Goal: Task Accomplishment & Management: Manage account settings

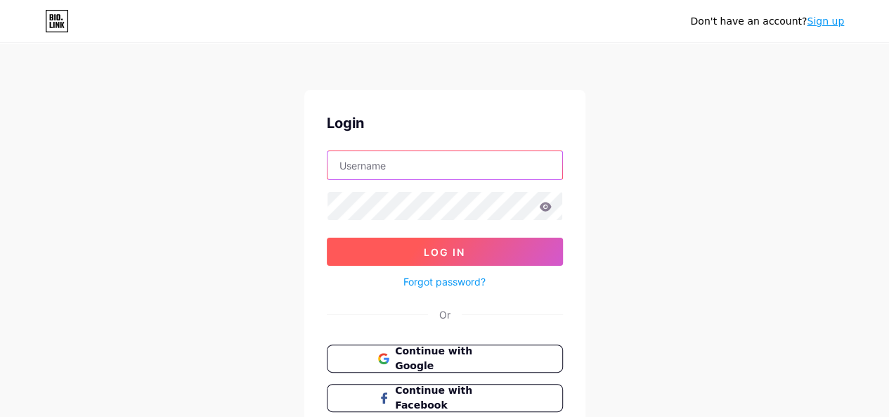
type input "[EMAIL_ADDRESS][DOMAIN_NAME]"
click at [452, 248] on span "Log In" at bounding box center [444, 252] width 41 height 12
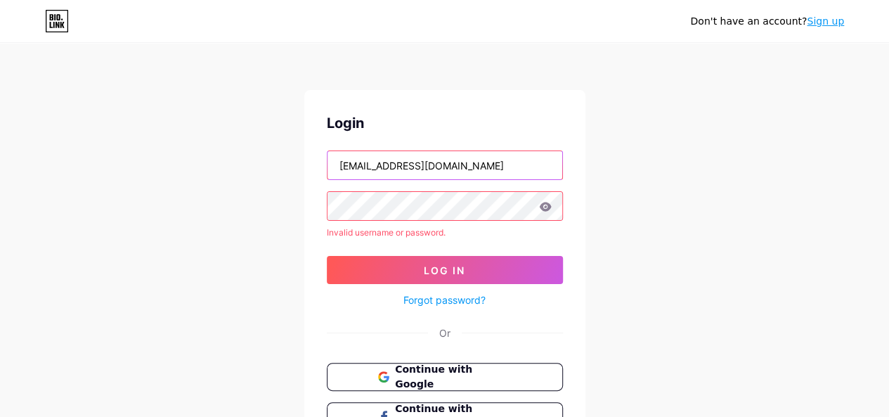
drag, startPoint x: 356, startPoint y: 163, endPoint x: 324, endPoint y: 169, distance: 32.9
click at [323, 164] on div "Login [EMAIL_ADDRESS][DOMAIN_NAME] Invalid username or password. Log In Forgot …" at bounding box center [444, 291] width 281 height 402
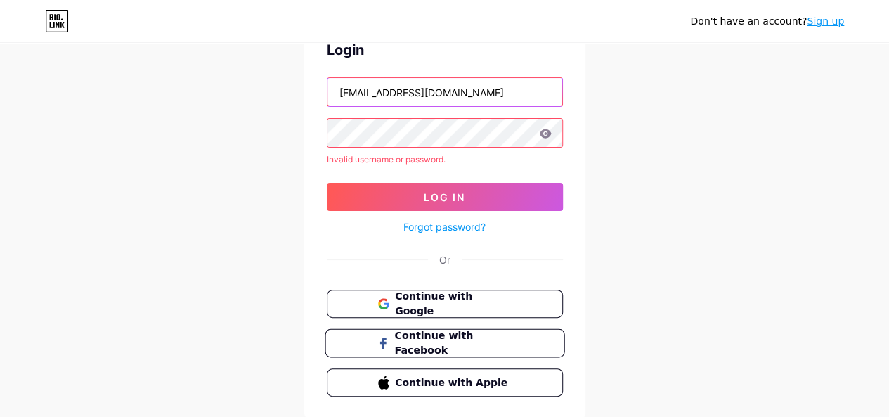
scroll to position [117, 0]
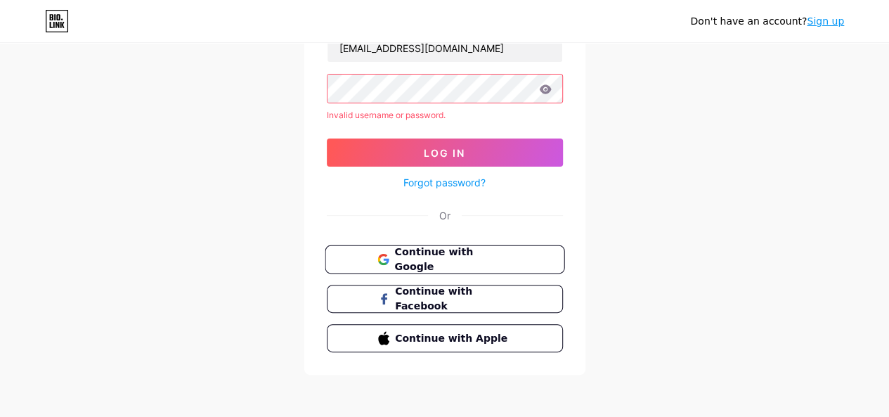
click at [492, 252] on span "Continue with Google" at bounding box center [452, 259] width 117 height 30
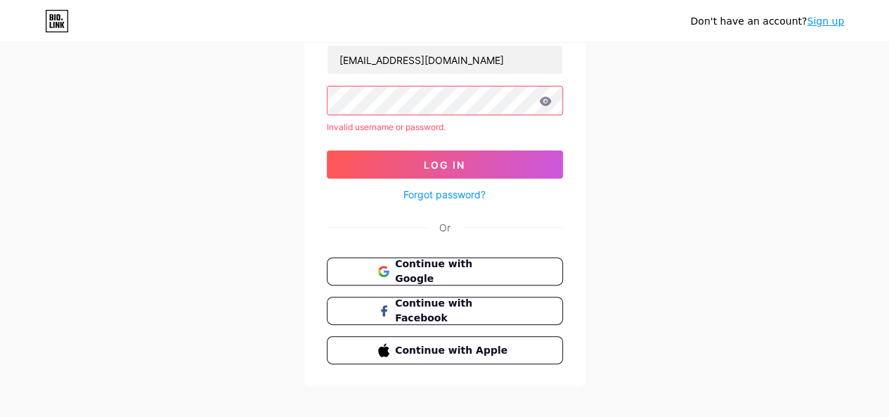
scroll to position [0, 0]
